Goal: Check status: Check status

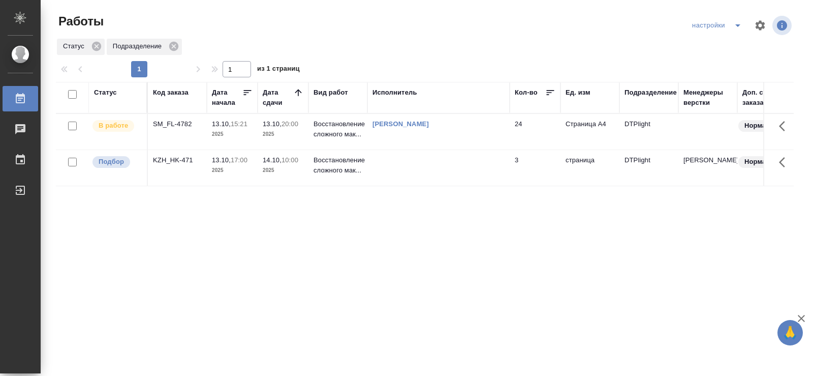
click at [237, 223] on div "Статус Код заказа Дата начала Дата сдачи Вид работ Исполнитель Кол-во Ед. изм П…" at bounding box center [425, 265] width 738 height 366
click at [167, 125] on div "SM_FL-4782" at bounding box center [177, 124] width 49 height 10
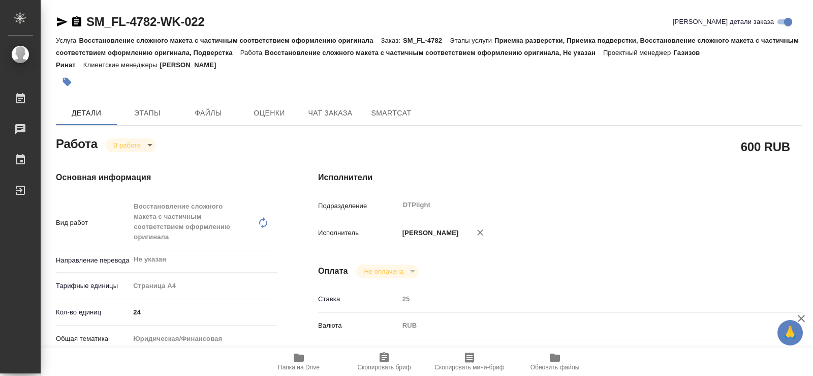
type textarea "x"
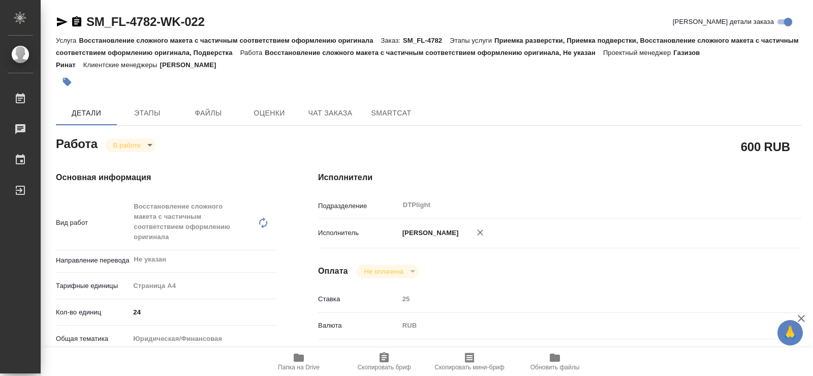
type textarea "x"
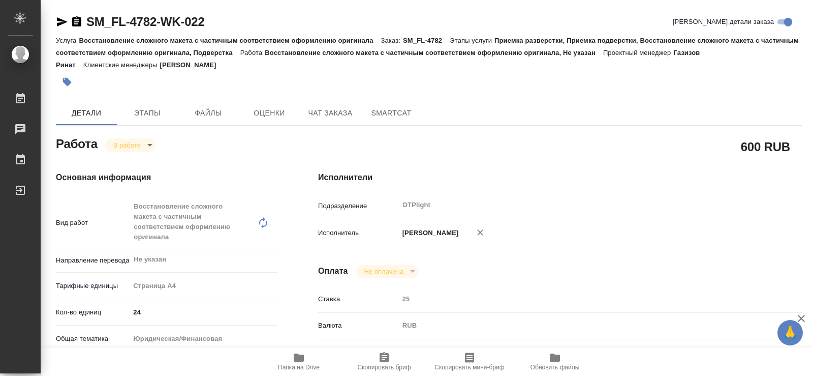
type textarea "x"
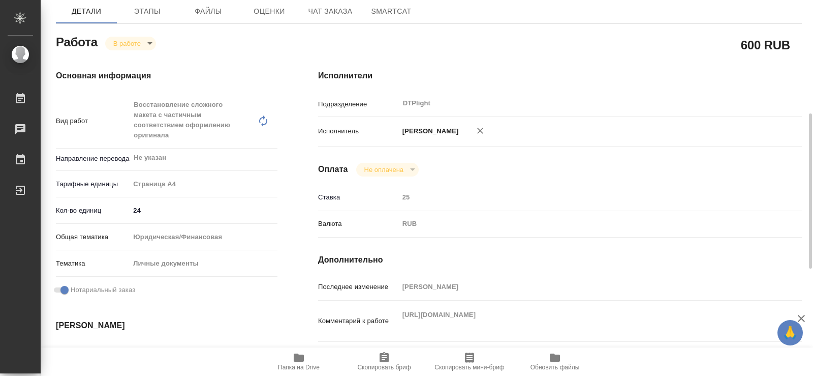
scroll to position [153, 0]
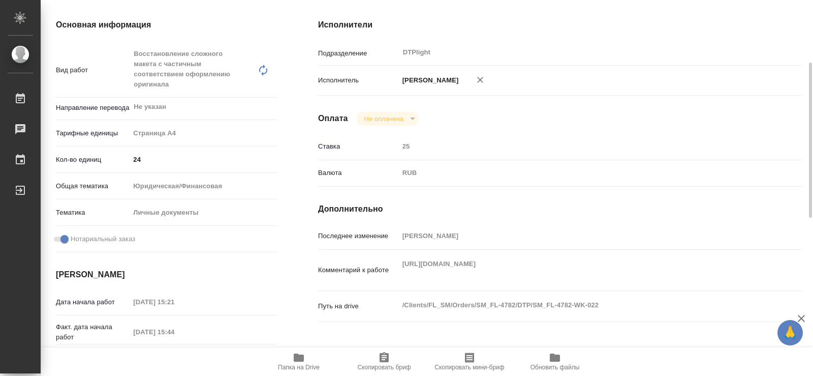
type textarea "x"
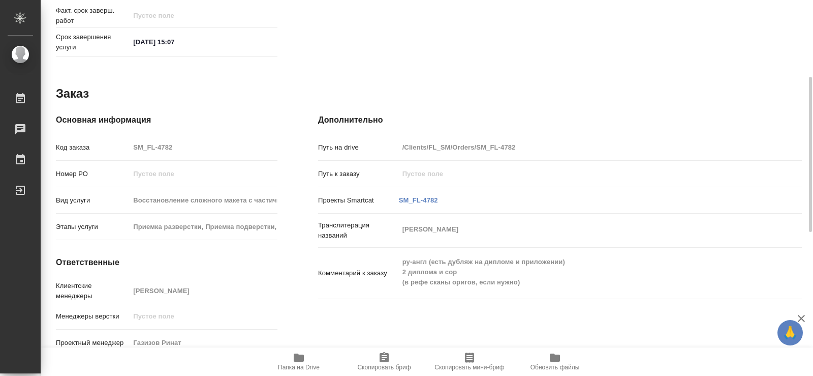
scroll to position [280, 0]
